Goal: Task Accomplishment & Management: Manage account settings

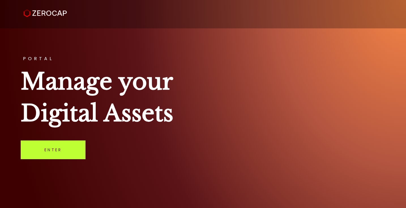
click at [62, 148] on link "Enter" at bounding box center [53, 149] width 65 height 19
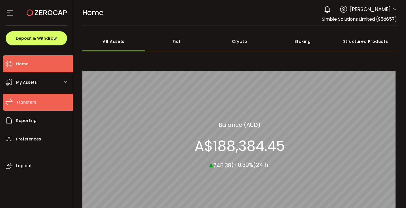
click at [31, 104] on span "Transfers" at bounding box center [26, 102] width 20 height 8
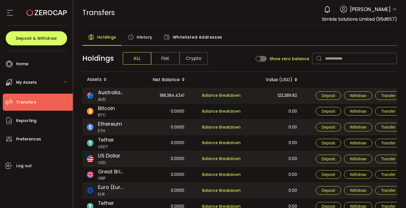
click at [166, 54] on span "Fiat" at bounding box center [165, 58] width 28 height 12
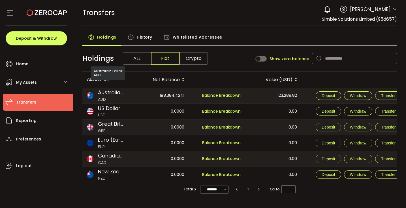
click at [109, 96] on span "Australian Dollar" at bounding box center [110, 93] width 25 height 8
click at [357, 94] on span "Withdraw" at bounding box center [358, 95] width 16 height 5
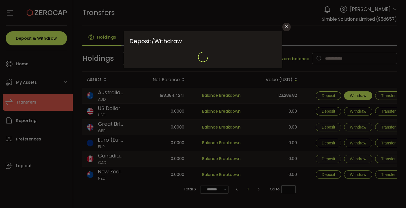
type input "**********"
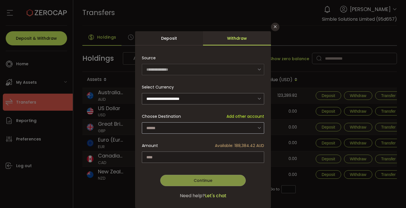
click at [259, 125] on icon "dialog" at bounding box center [259, 128] width 7 height 12
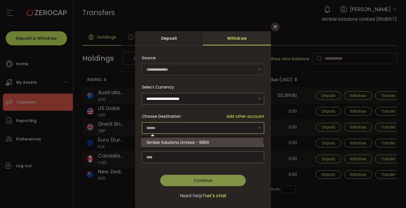
click at [179, 143] on span "Simble Solutions Limited - 9859" at bounding box center [178, 142] width 62 height 6
type input "**********"
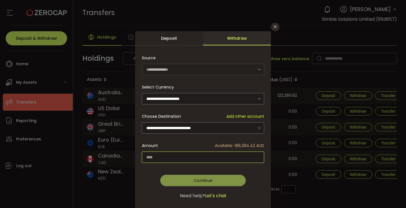
click at [152, 156] on input "dialog" at bounding box center [203, 156] width 122 height 11
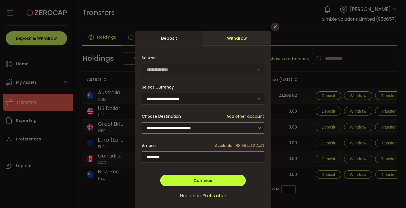
type input "*********"
click at [203, 180] on span "Continue" at bounding box center [203, 180] width 19 height 6
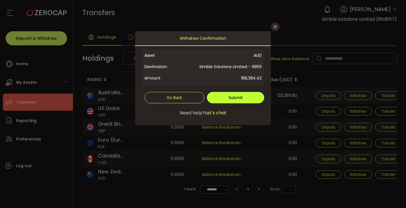
click at [239, 97] on span "Submit" at bounding box center [236, 98] width 14 height 6
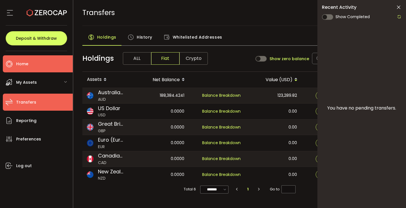
click at [24, 63] on span "Home" at bounding box center [22, 64] width 12 height 8
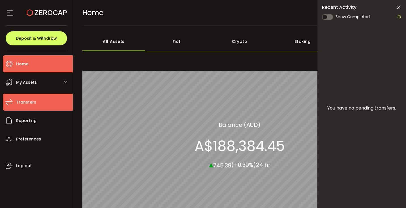
click at [25, 103] on span "Transfers" at bounding box center [26, 102] width 20 height 8
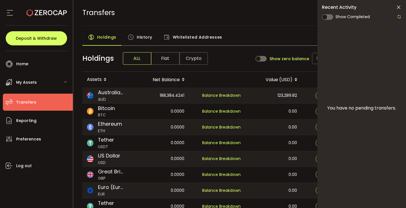
click at [400, 6] on icon at bounding box center [399, 8] width 6 height 6
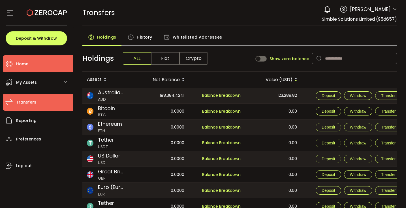
click at [25, 64] on span "Home" at bounding box center [22, 64] width 12 height 8
